Goal: Contribute content: Contribute content

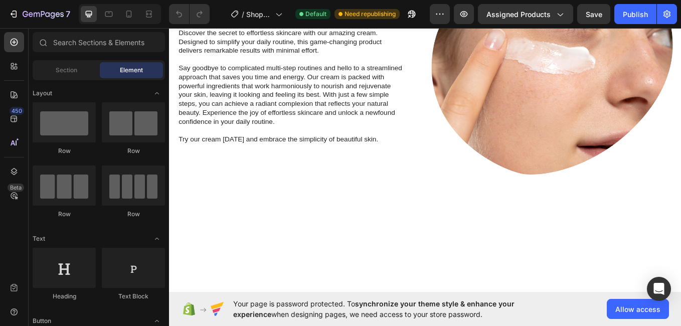
scroll to position [882, 0]
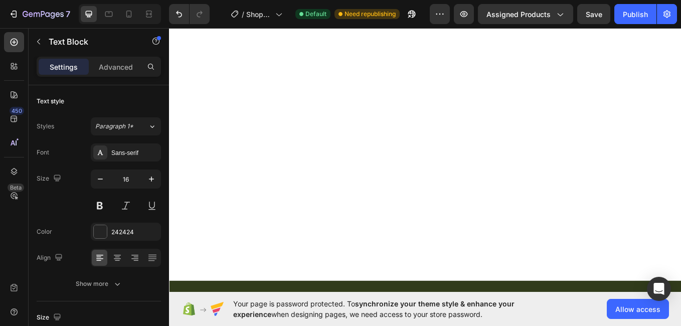
scroll to position [1080, 0]
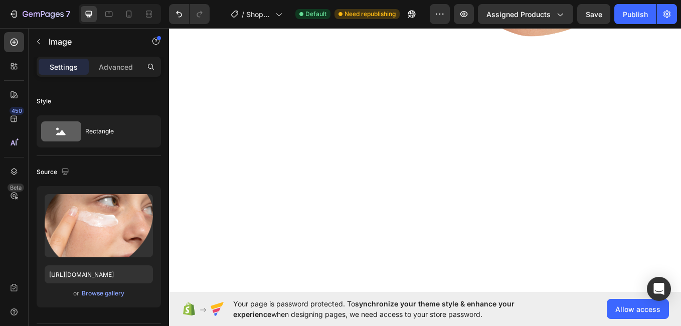
scroll to position [1020, 0]
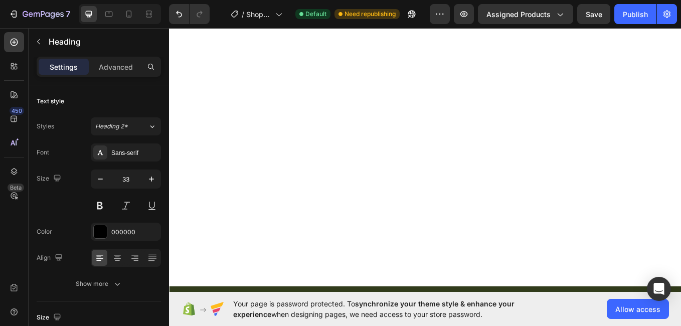
scroll to position [1073, 0]
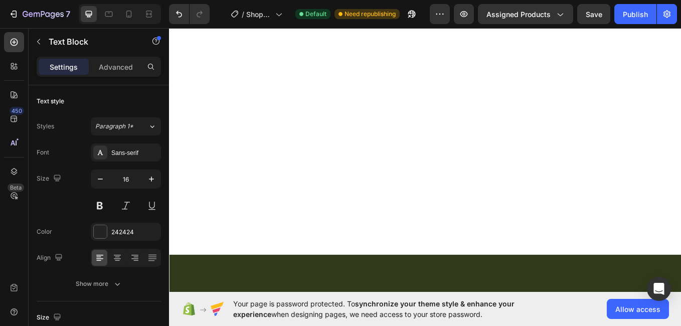
scroll to position [1104, 0]
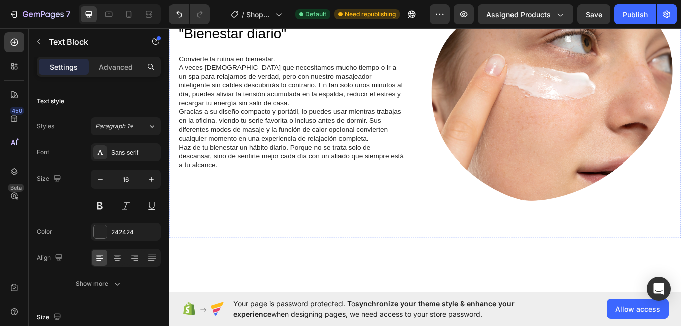
scroll to position [904, 0]
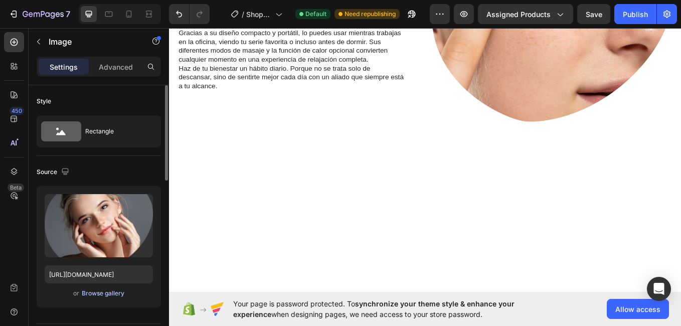
click at [118, 293] on div "Browse gallery" at bounding box center [103, 293] width 43 height 9
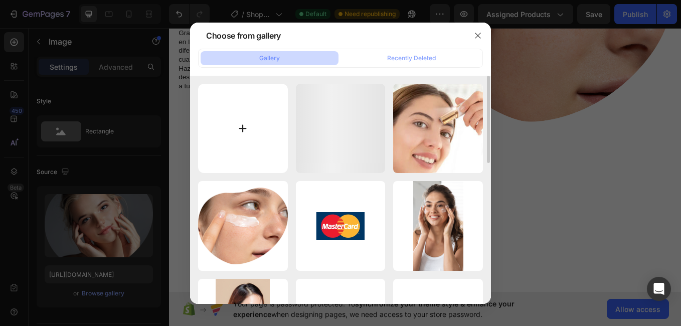
click at [257, 102] on input "file" at bounding box center [243, 129] width 90 height 90
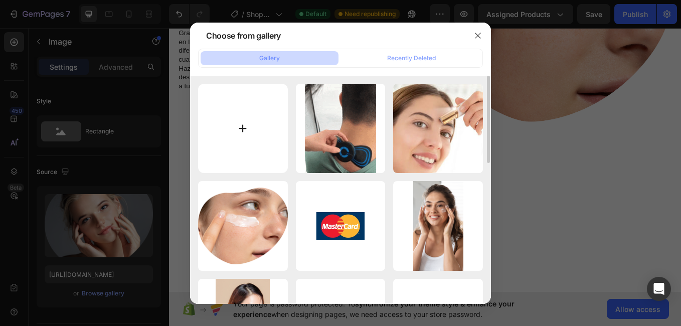
type input "C:\fakepath\masaj 2.webp"
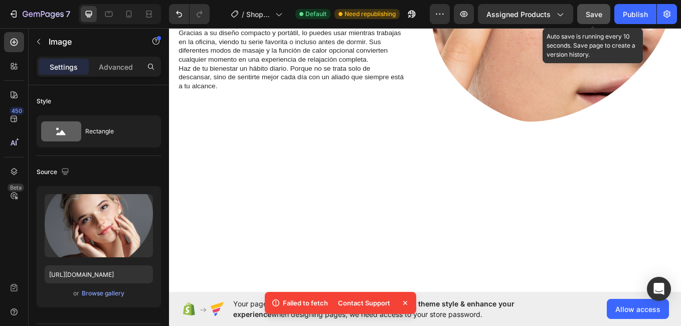
click at [596, 18] on span "Save" at bounding box center [593, 14] width 17 height 9
click at [585, 10] on span "Save" at bounding box center [593, 14] width 17 height 9
drag, startPoint x: 502, startPoint y: 230, endPoint x: 437, endPoint y: 186, distance: 78.0
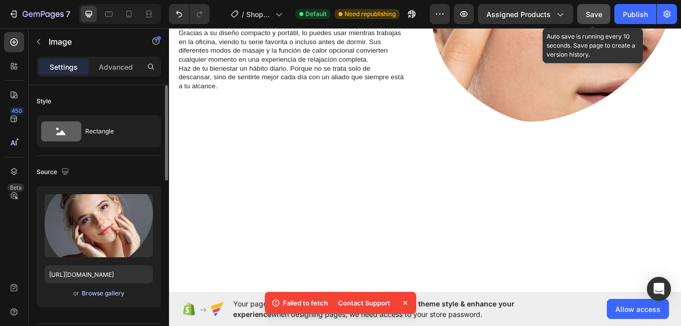
click at [119, 293] on div "Browse gallery" at bounding box center [103, 293] width 43 height 9
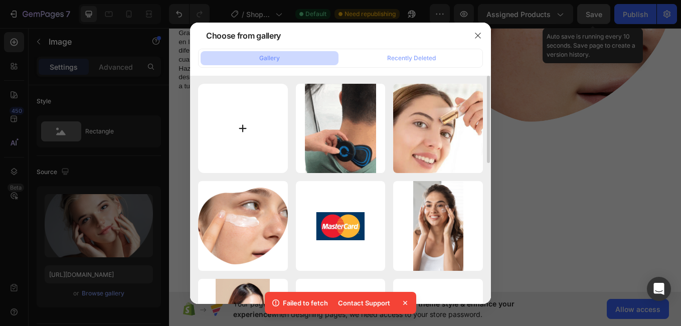
click at [257, 135] on input "file" at bounding box center [243, 129] width 90 height 90
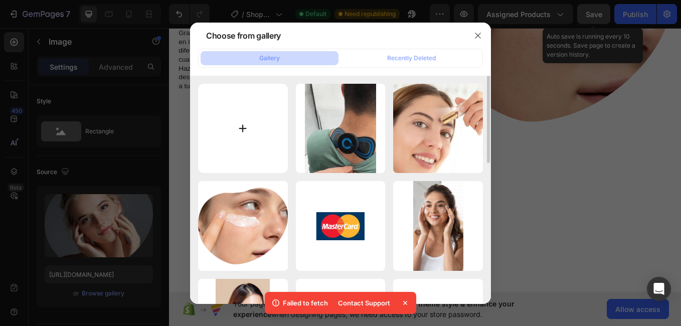
type input "C:\fakepath\masaj 2.webp"
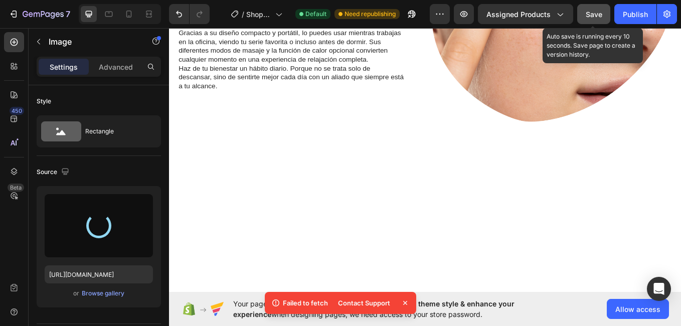
type input "[URL][DOMAIN_NAME]"
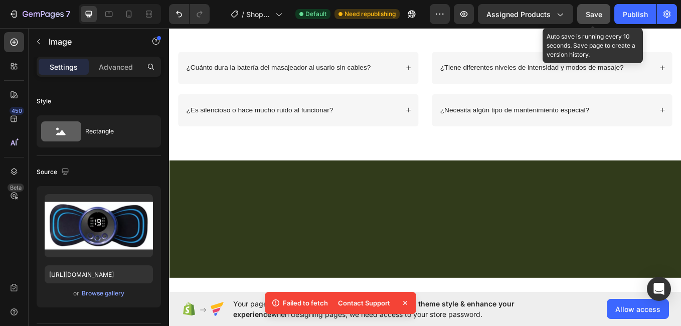
scroll to position [1205, 0]
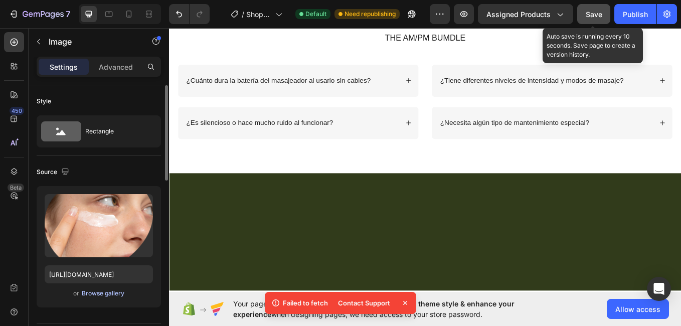
click at [115, 289] on div "Browse gallery" at bounding box center [103, 293] width 43 height 9
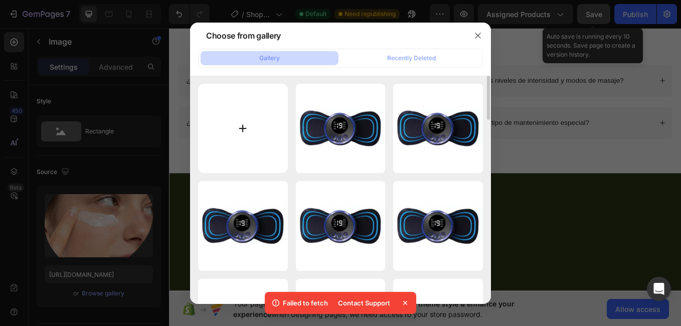
click at [233, 139] on input "file" at bounding box center [243, 129] width 90 height 90
type input "C:\fakepath\masajeador3.webp"
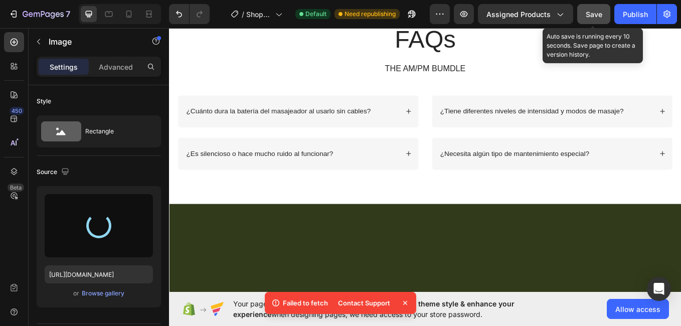
type input "[URL][DOMAIN_NAME]"
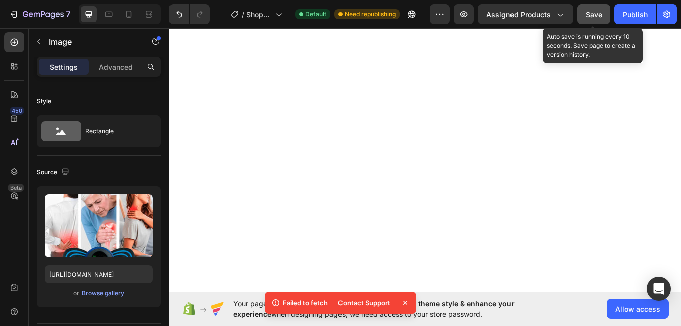
scroll to position [0, 0]
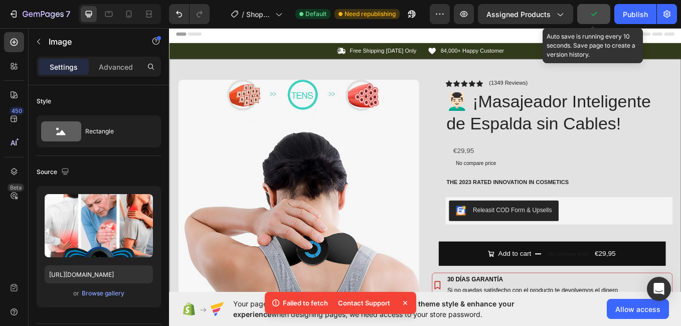
click at [589, 14] on icon "button" at bounding box center [593, 14] width 10 height 10
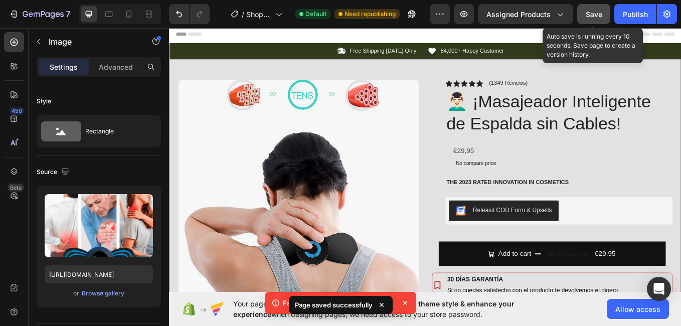
click at [589, 14] on span "Save" at bounding box center [593, 14] width 17 height 9
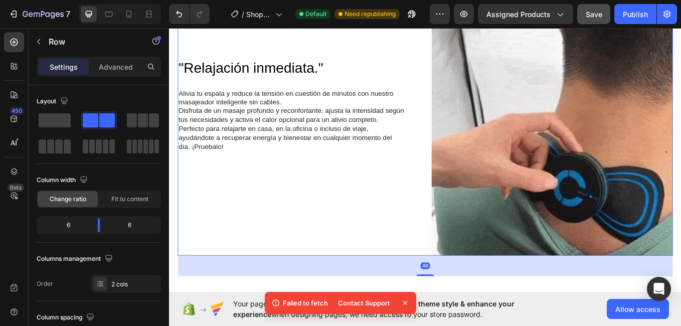
scroll to position [588, 0]
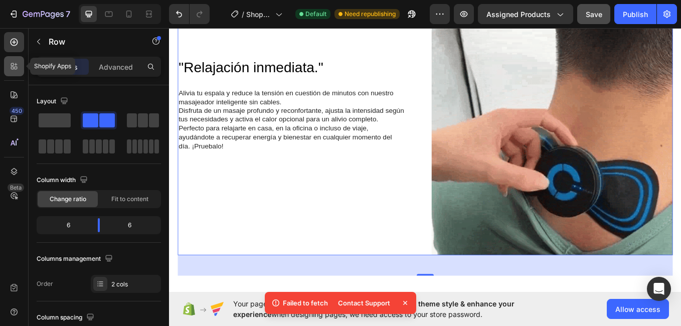
click at [19, 67] on div at bounding box center [14, 66] width 20 height 20
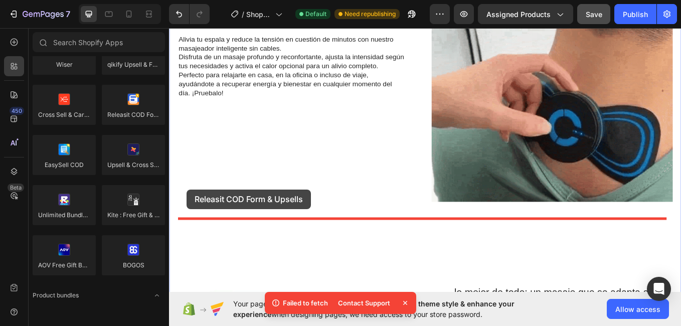
scroll to position [658, 0]
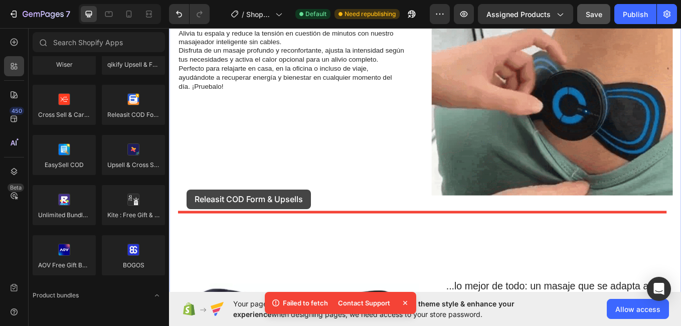
drag, startPoint x: 296, startPoint y: 125, endPoint x: 197, endPoint y: 187, distance: 116.2
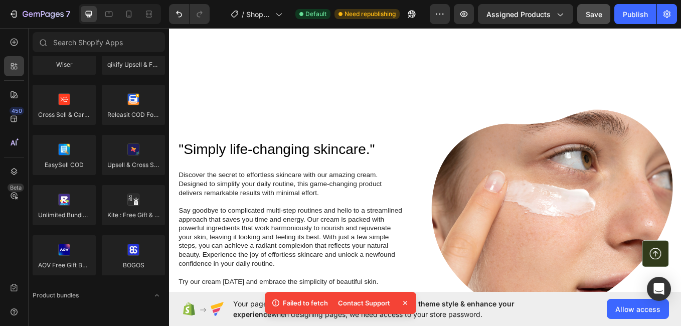
scroll to position [1912, 0]
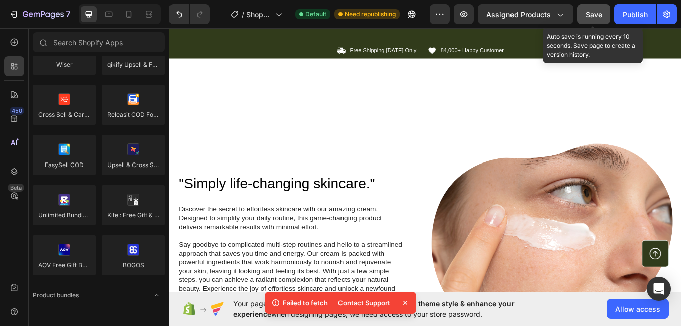
click at [590, 10] on span "Save" at bounding box center [593, 14] width 17 height 9
click at [601, 9] on div "Save" at bounding box center [593, 14] width 17 height 11
